Goal: Use online tool/utility: Utilize a website feature to perform a specific function

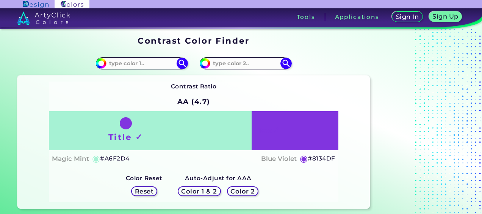
click at [128, 158] on h5 "#A6F2D4" at bounding box center [114, 158] width 29 height 10
click at [120, 65] on input at bounding box center [141, 63] width 70 height 10
paste input "#A6F2D4"
type input "#A6F2D4"
click at [146, 190] on h5 "Reset" at bounding box center [144, 191] width 17 height 6
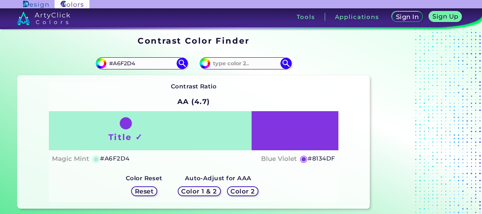
click at [146, 190] on h5 "Reset" at bounding box center [144, 191] width 17 height 6
click at [102, 62] on input "#a6f2d4" at bounding box center [99, 62] width 9 height 9
type input "#03f2d4"
type input "#03F2D4"
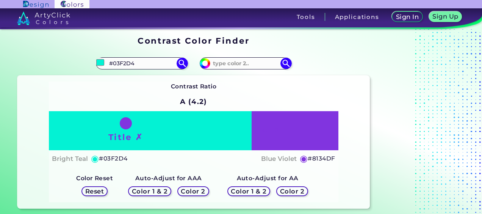
type input "#23f2d4"
type input "#23F2D4"
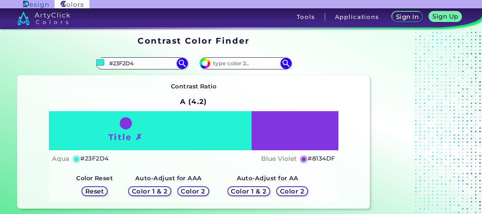
type input "#2303d4"
type input "#2303D4"
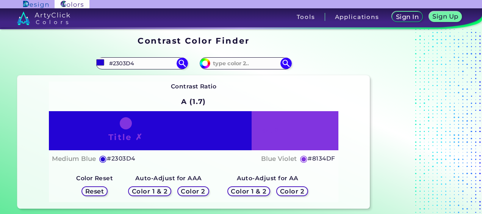
type input "#2323d4"
type input "#2323D4"
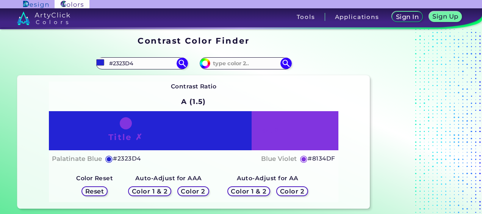
type input "#232303"
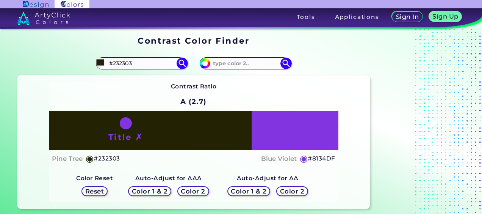
type input "#232323"
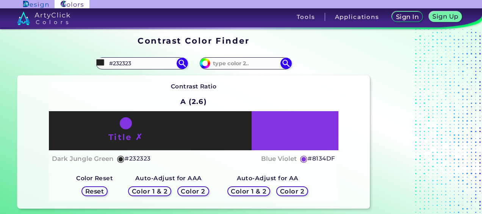
type input "#232323"
click at [234, 81] on div "Contrast Ratio A (2.6) Title ✗ Text ✗ Dark Jungle Green ◉ #232323 Blue Violet ◉" at bounding box center [193, 141] width 352 height 133
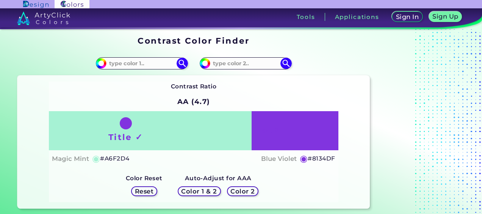
click at [147, 193] on h5 "Reset" at bounding box center [144, 191] width 17 height 6
click at [144, 188] on h5 "Reset" at bounding box center [144, 191] width 17 height 6
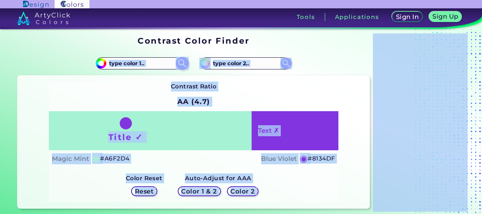
drag, startPoint x: 144, startPoint y: 188, endPoint x: 147, endPoint y: 65, distance: 122.8
click at [147, 65] on section "#a6f2d4 #8134df Contrast Ratio AA (4.7) Title ✓" at bounding box center [193, 129] width 358 height 163
click at [147, 65] on input at bounding box center [141, 63] width 70 height 10
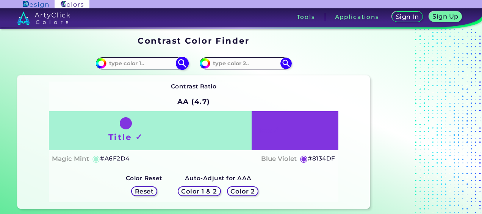
paste input "#2D4B64"
type input "#2D4B64"
click at [180, 62] on img at bounding box center [181, 62] width 13 height 13
type input "#2d4b64"
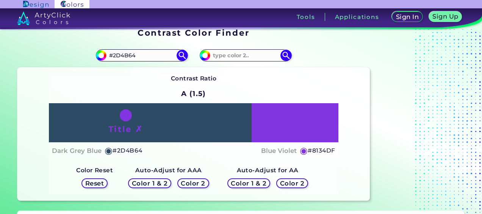
scroll to position [8, 0]
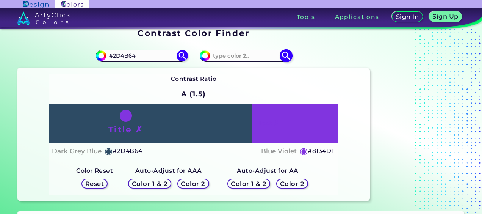
click at [285, 58] on img at bounding box center [285, 55] width 13 height 13
